Goal: Contribute content: Add original content to the website for others to see

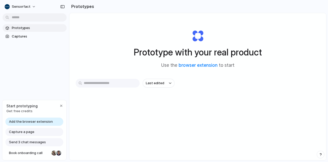
click at [99, 85] on input "text" at bounding box center [108, 83] width 64 height 9
click at [32, 6] on button "Sensorfact" at bounding box center [21, 7] width 36 height 8
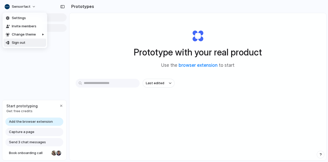
click at [121, 81] on div "Settings Invite members Change theme Sign out" at bounding box center [164, 81] width 328 height 162
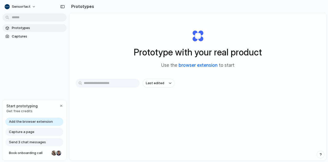
click at [200, 66] on link "browser extension" at bounding box center [198, 65] width 39 height 5
click at [158, 82] on span "Last edited" at bounding box center [155, 83] width 18 height 5
drag, startPoint x: 123, startPoint y: 96, endPoint x: 118, endPoint y: 80, distance: 17.5
click at [123, 94] on div "Last edited Last created Alphabetical" at bounding box center [164, 81] width 328 height 162
click at [118, 79] on input "text" at bounding box center [108, 83] width 64 height 9
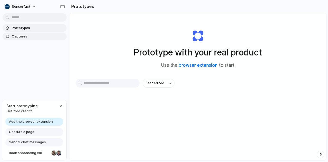
click at [32, 37] on span "Captures" at bounding box center [38, 36] width 53 height 5
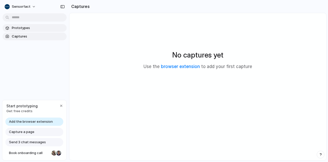
click at [32, 26] on span "Prototypes" at bounding box center [38, 27] width 53 height 5
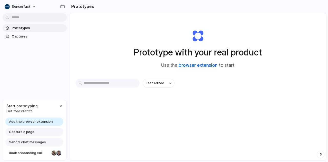
click at [194, 66] on link "browser extension" at bounding box center [198, 65] width 39 height 5
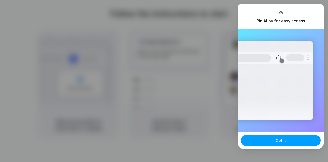
click at [285, 139] on span "Got it" at bounding box center [281, 140] width 10 height 5
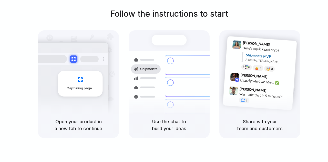
click at [66, 101] on div "Capturing page" at bounding box center [69, 81] width 77 height 79
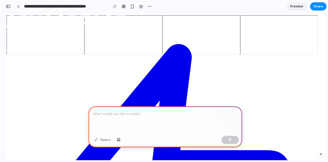
click at [142, 114] on p at bounding box center [165, 114] width 145 height 6
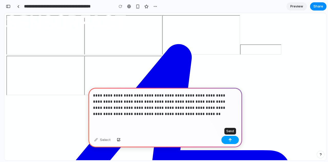
click at [229, 140] on div "button" at bounding box center [230, 140] width 4 height 4
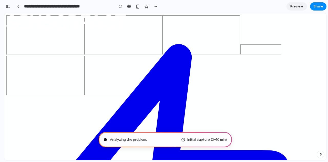
type input "**********"
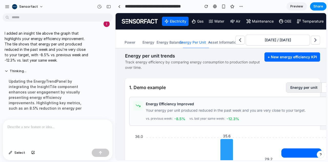
click at [297, 5] on span "Preview" at bounding box center [297, 6] width 13 height 5
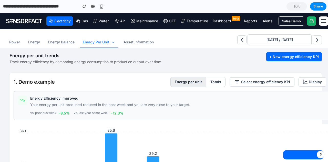
click at [299, 8] on span "Edit" at bounding box center [297, 6] width 6 height 5
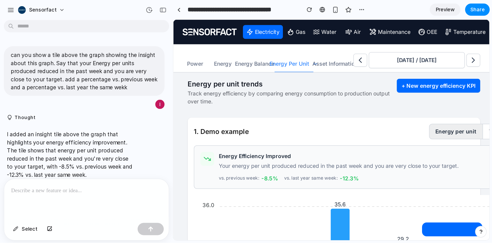
scroll to position [7, 0]
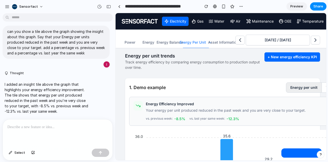
click at [302, 6] on span "Preview" at bounding box center [297, 6] width 13 height 5
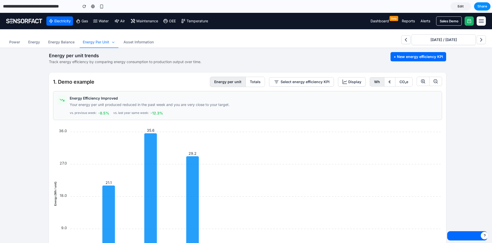
click at [328, 8] on span "Edit" at bounding box center [461, 6] width 6 height 5
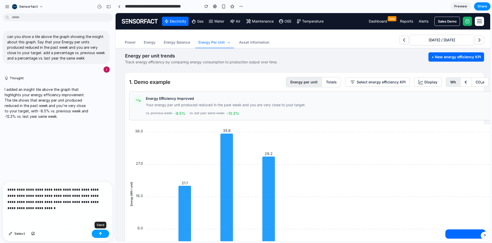
click at [106, 162] on button "button" at bounding box center [100, 234] width 17 height 8
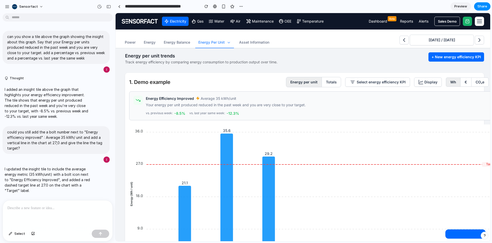
scroll to position [57, 0]
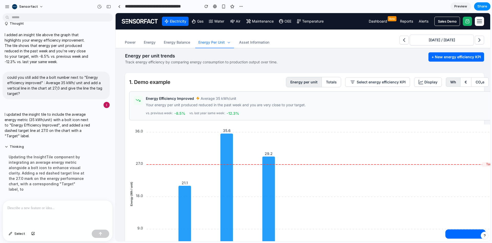
click at [328, 6] on span "Preview" at bounding box center [461, 6] width 13 height 5
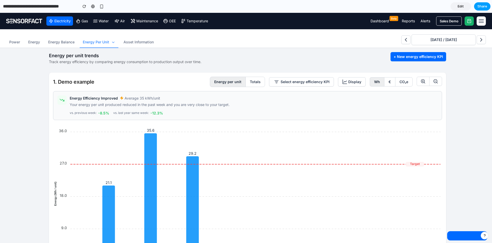
click at [328, 6] on span "Share" at bounding box center [483, 6] width 10 height 5
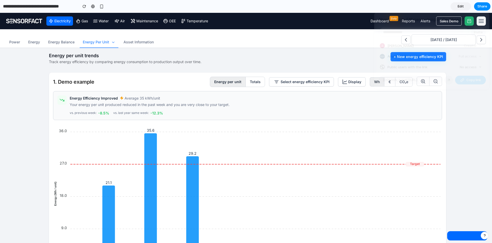
click at [328, 79] on span "Copy link" at bounding box center [474, 79] width 15 height 5
